Goal: Information Seeking & Learning: Learn about a topic

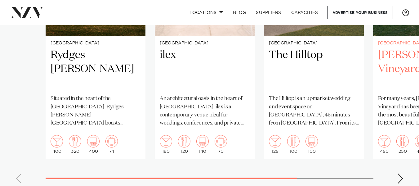
scroll to position [556, 0]
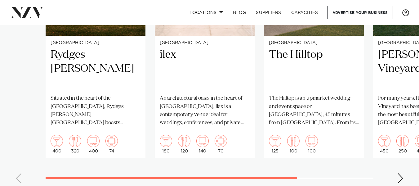
click at [401, 169] on div "Next slide" at bounding box center [400, 178] width 6 height 10
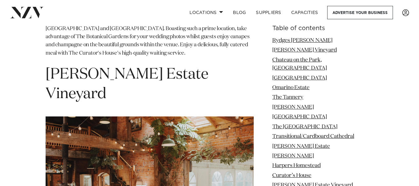
scroll to position [4057, 0]
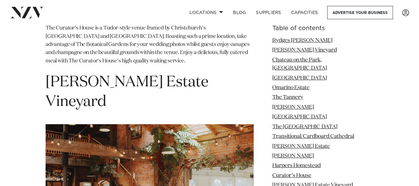
click at [149, 75] on span "[PERSON_NAME] Estate Vineyard" at bounding box center [127, 92] width 163 height 34
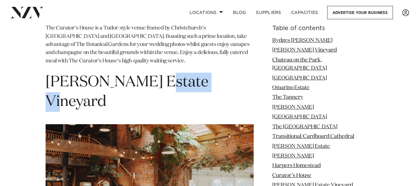
click at [149, 75] on span "[PERSON_NAME] Estate Vineyard" at bounding box center [127, 92] width 163 height 34
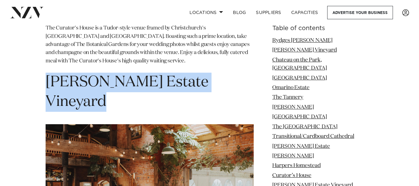
click at [149, 75] on span "[PERSON_NAME] Estate Vineyard" at bounding box center [127, 92] width 163 height 34
copy section "[PERSON_NAME] Estate Vineyard"
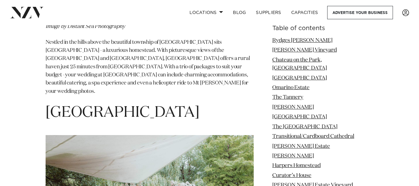
scroll to position [4756, 0]
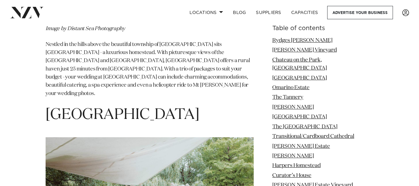
click at [112, 107] on span "[GEOGRAPHIC_DATA]" at bounding box center [123, 114] width 154 height 15
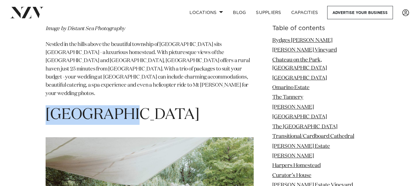
click at [112, 107] on span "[GEOGRAPHIC_DATA]" at bounding box center [123, 114] width 154 height 15
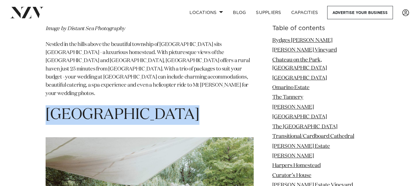
click at [112, 107] on span "[GEOGRAPHIC_DATA]" at bounding box center [123, 114] width 154 height 15
copy section "[GEOGRAPHIC_DATA]"
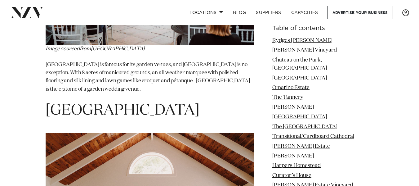
scroll to position [4984, 0]
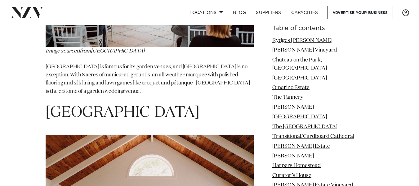
click at [112, 103] on h1 "[GEOGRAPHIC_DATA]" at bounding box center [150, 113] width 208 height 20
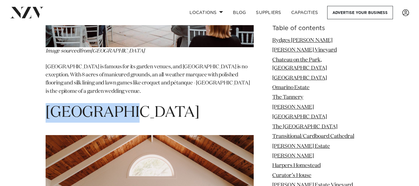
click at [112, 103] on h1 "[GEOGRAPHIC_DATA]" at bounding box center [150, 113] width 208 height 20
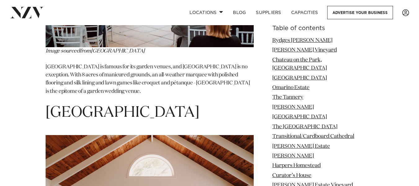
click at [112, 103] on h1 "[GEOGRAPHIC_DATA]" at bounding box center [150, 113] width 208 height 20
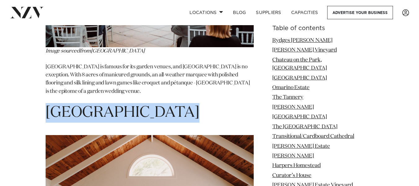
click at [112, 103] on h1 "[GEOGRAPHIC_DATA]" at bounding box center [150, 113] width 208 height 20
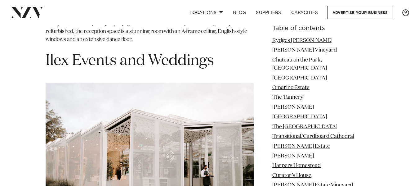
scroll to position [5264, 0]
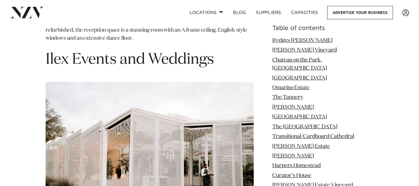
click at [305, 169] on li "Curator’s House" at bounding box center [322, 175] width 101 height 8
click at [305, 169] on link "Curator’s House" at bounding box center [291, 175] width 39 height 5
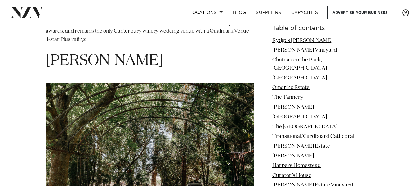
scroll to position [3375, 0]
click at [127, 54] on span "[PERSON_NAME]" at bounding box center [105, 61] width 118 height 15
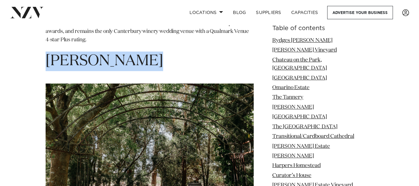
click at [127, 54] on span "[PERSON_NAME]" at bounding box center [105, 61] width 118 height 15
copy section "[PERSON_NAME]"
click at [310, 124] on link "The [GEOGRAPHIC_DATA]" at bounding box center [304, 126] width 65 height 5
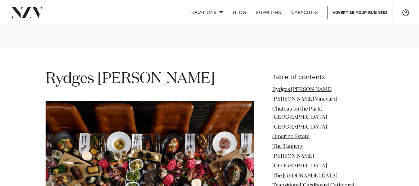
scroll to position [726, 0]
click at [133, 72] on span "Rydges [PERSON_NAME]" at bounding box center [130, 79] width 169 height 15
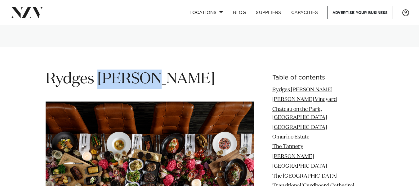
click at [133, 72] on span "Rydges [PERSON_NAME]" at bounding box center [130, 79] width 169 height 15
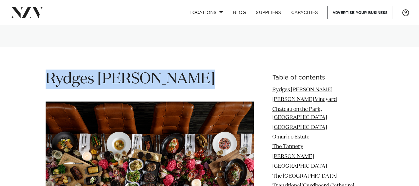
click at [133, 72] on span "Rydges [PERSON_NAME]" at bounding box center [130, 79] width 169 height 15
copy section "Rydges [PERSON_NAME]"
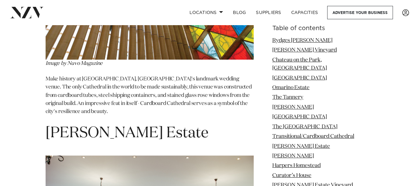
scroll to position [3060, 0]
click at [299, 95] on link "The Tannery" at bounding box center [287, 97] width 31 height 5
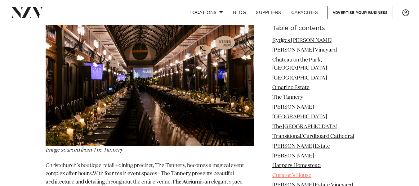
scroll to position [1995, 0]
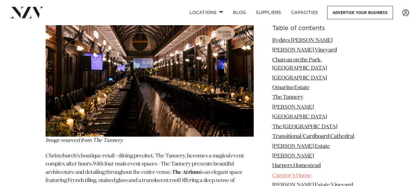
click at [311, 169] on link "Curator’s House" at bounding box center [291, 175] width 39 height 5
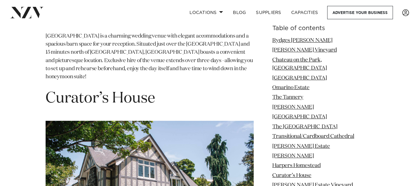
scroll to position [3806, 0]
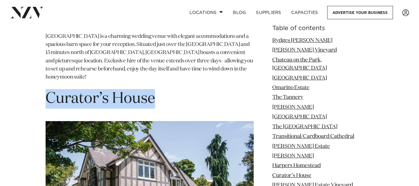
drag, startPoint x: 153, startPoint y: 75, endPoint x: 50, endPoint y: 72, distance: 103.0
click at [50, 91] on span "Curator’s House" at bounding box center [100, 98] width 109 height 15
copy span "Curator’s House"
